Goal: Find contact information: Find contact information

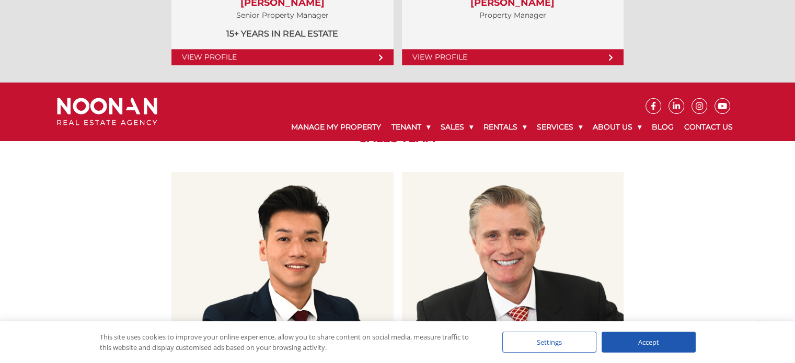
scroll to position [1203, 0]
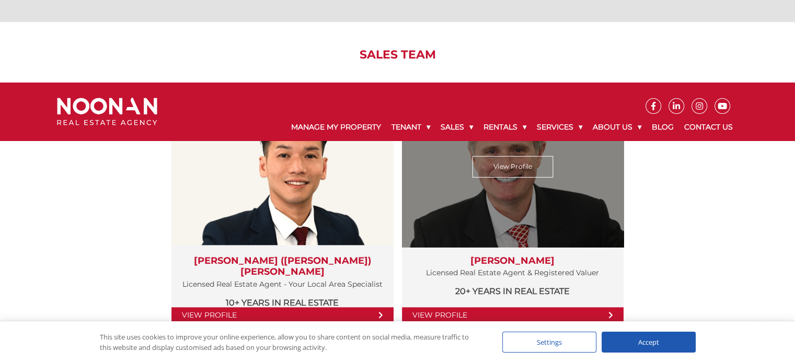
click at [511, 156] on link "View Profile" at bounding box center [512, 166] width 81 height 21
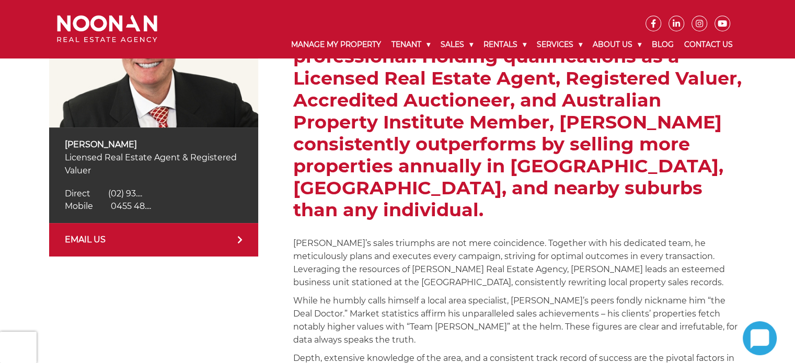
scroll to position [261, 0]
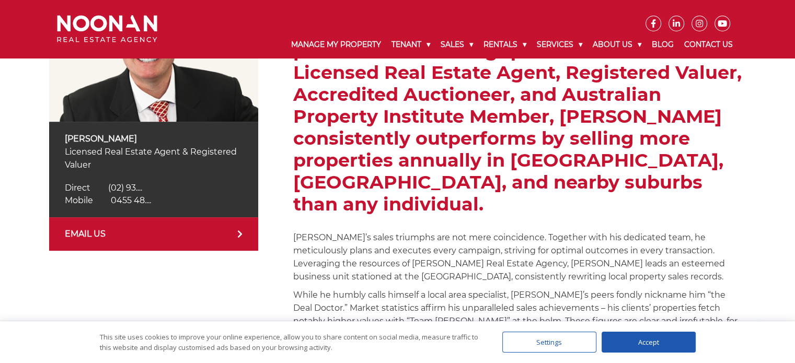
drag, startPoint x: 63, startPoint y: 147, endPoint x: 91, endPoint y: 161, distance: 30.9
click at [91, 161] on div "David Hughes Licensed Real Estate Agent & Registered Valuer Direct (02) 9330 68…" at bounding box center [153, 170] width 209 height 96
copy p "Licensed Real Estate Agent & Registered Valuer"
